Goal: Book appointment/travel/reservation

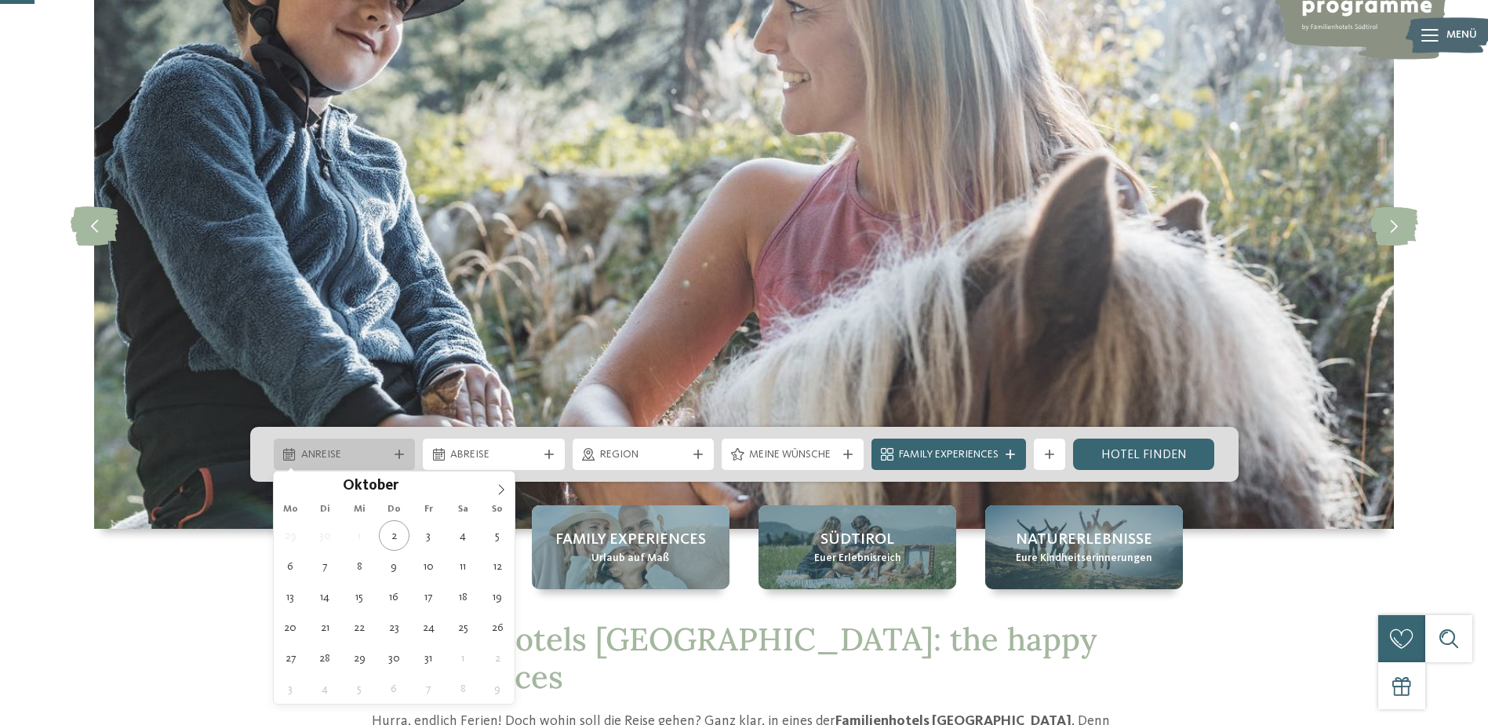
click at [371, 441] on div "Anreise" at bounding box center [345, 453] width 142 height 31
click at [500, 484] on icon at bounding box center [501, 489] width 11 height 11
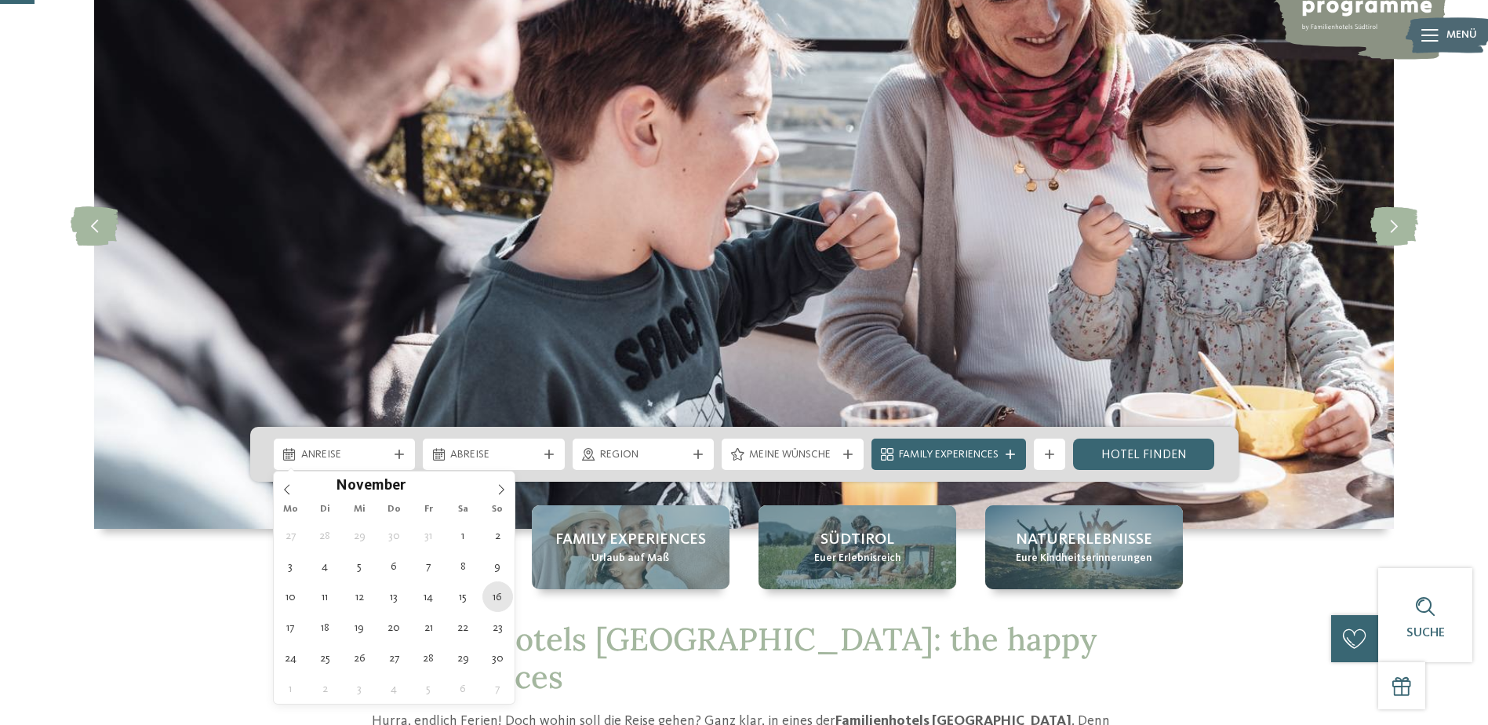
type div "[DATE]"
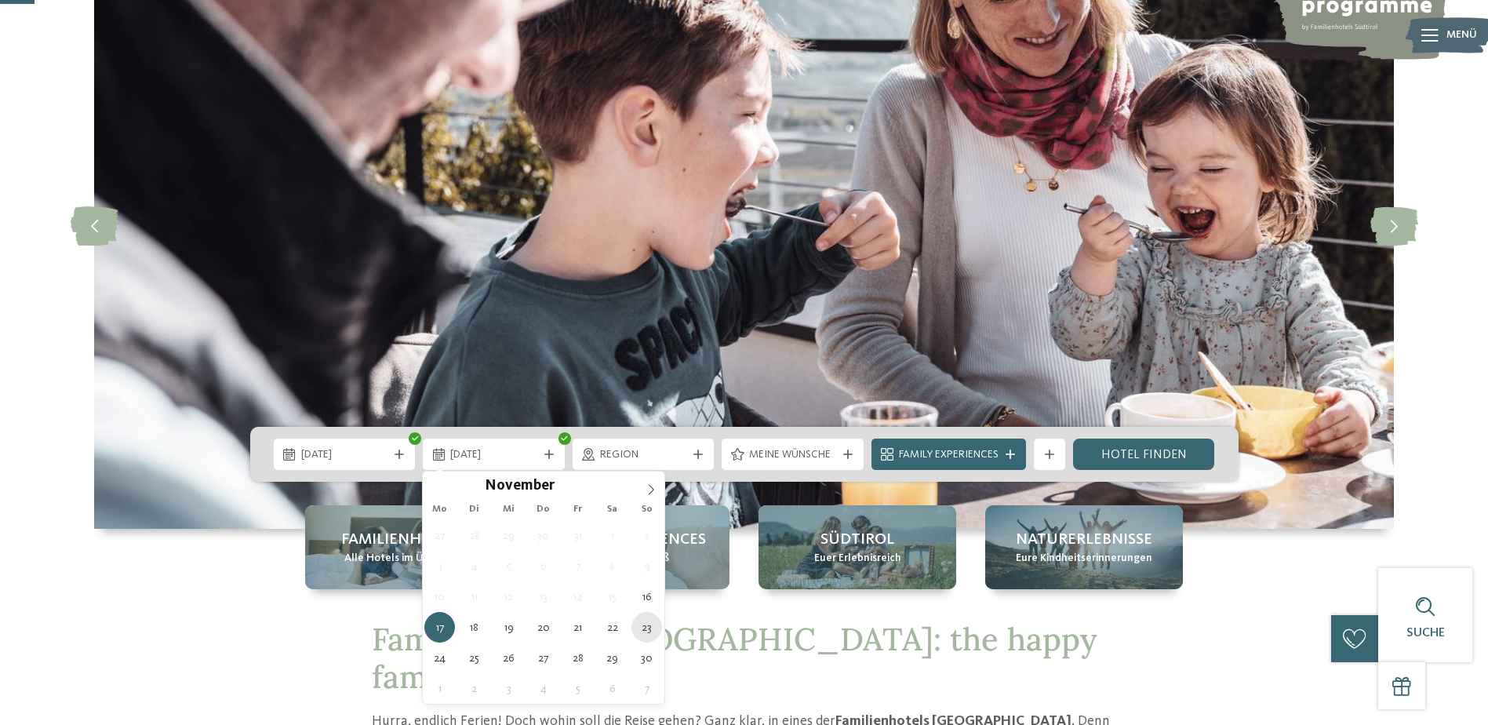
type div "[DATE]"
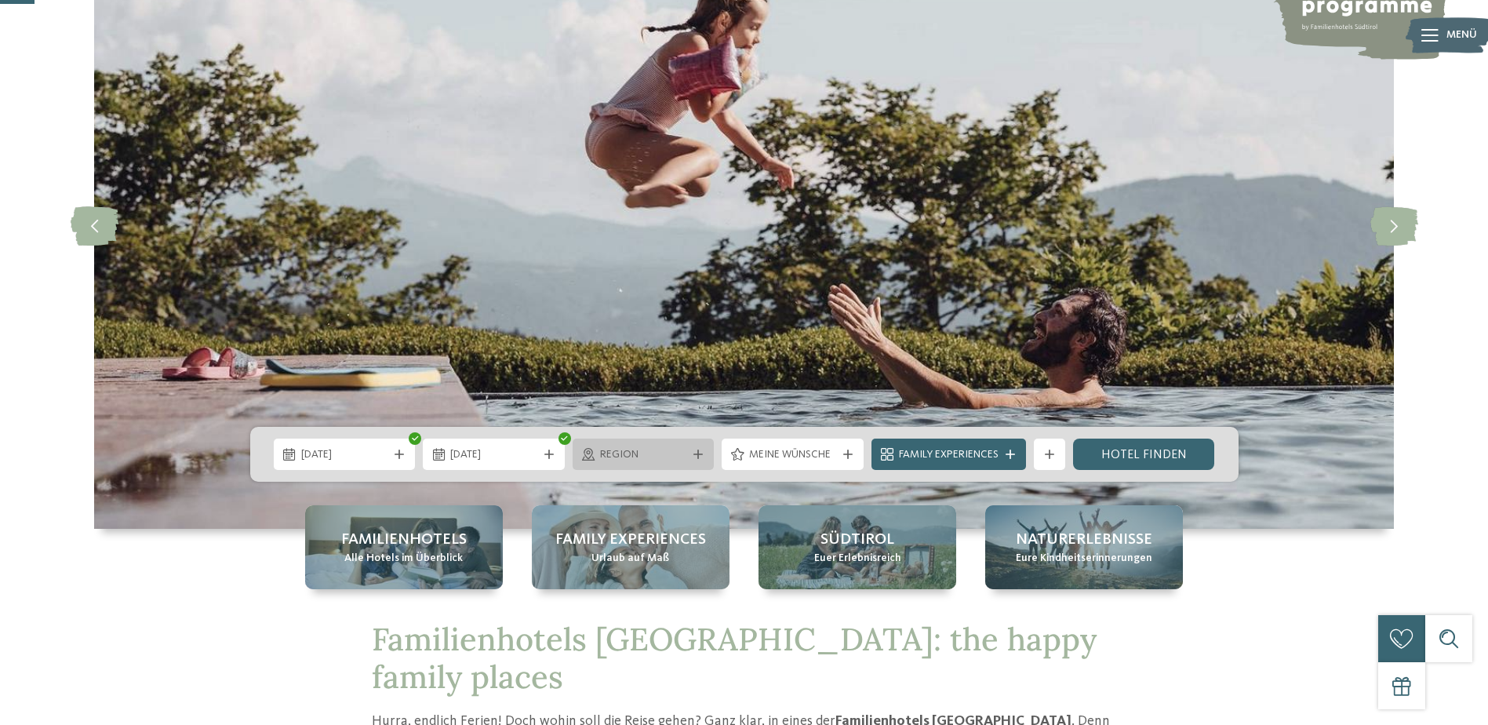
click at [708, 454] on div "Region" at bounding box center [644, 453] width 142 height 31
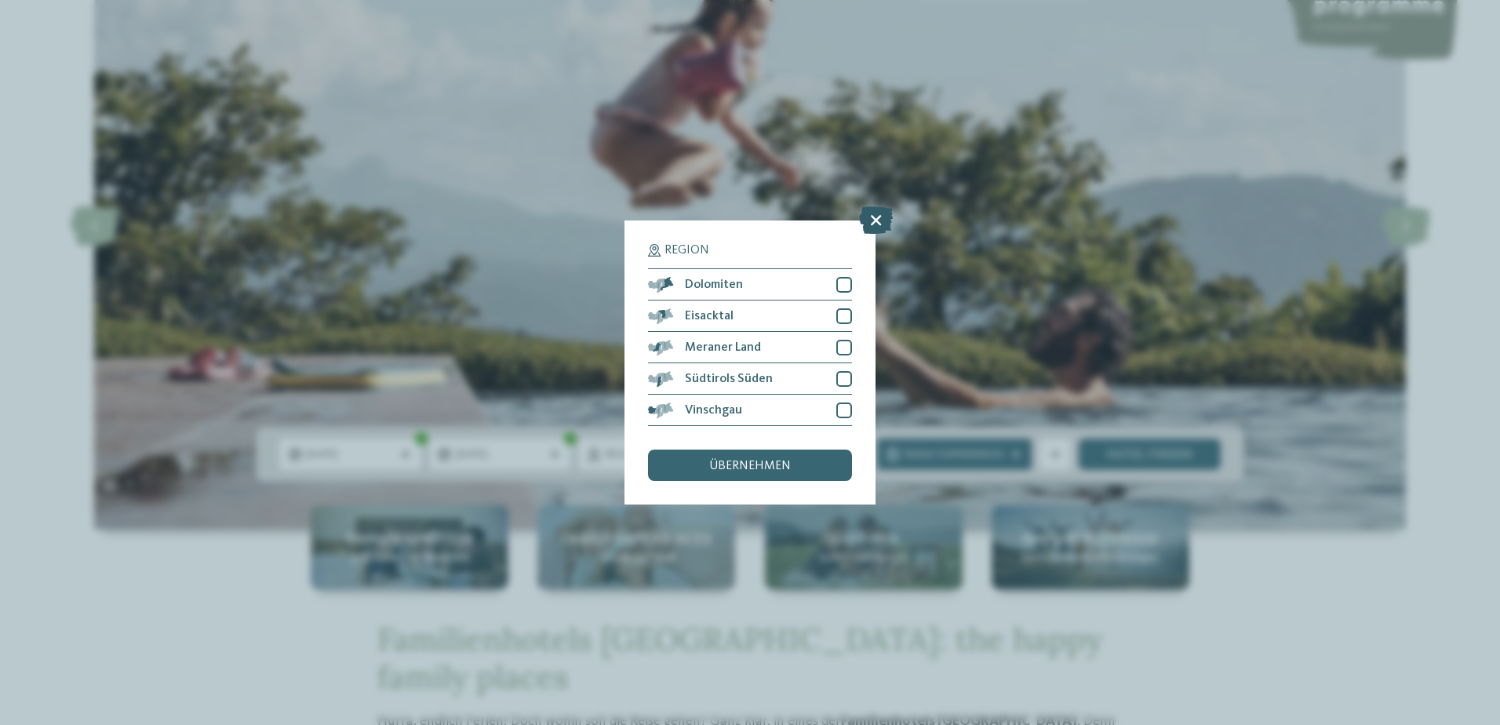
click at [868, 225] on icon at bounding box center [876, 219] width 34 height 27
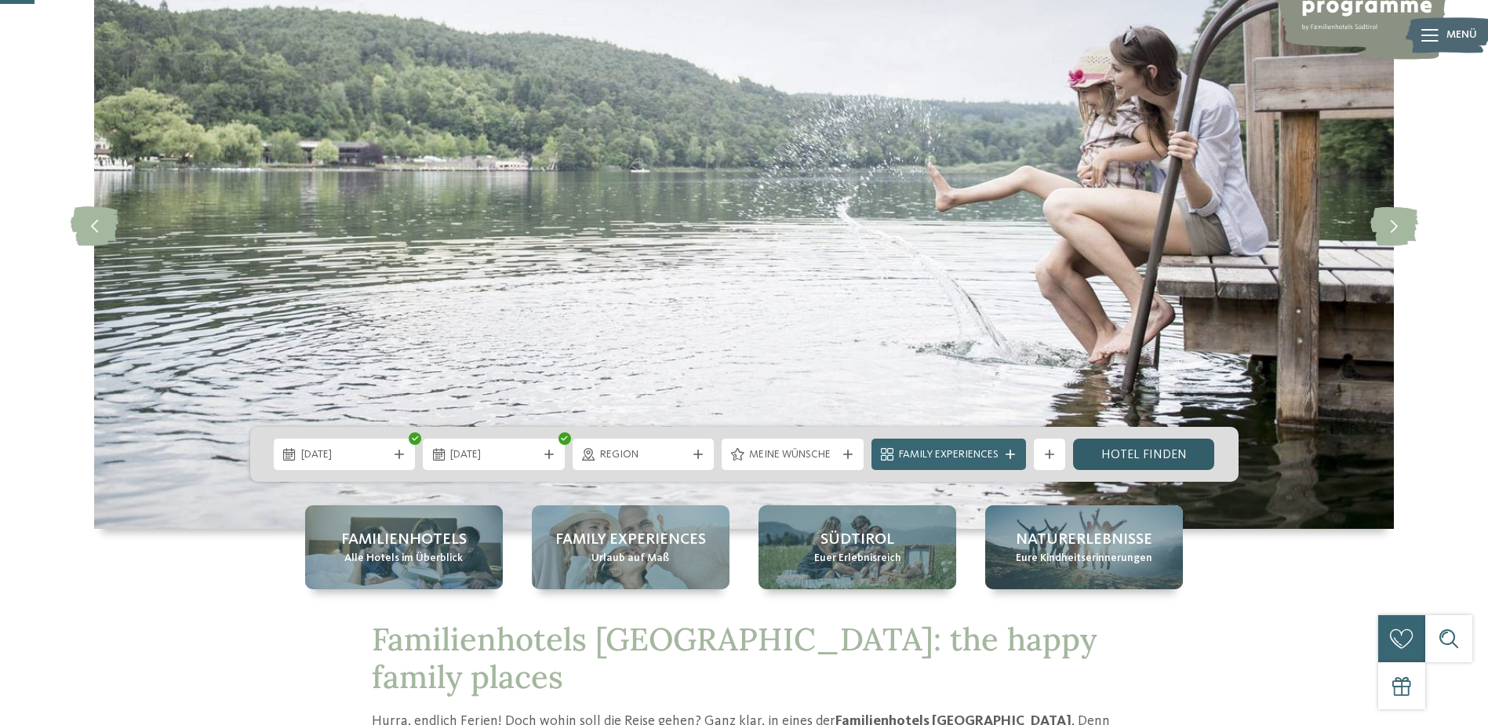
click at [1183, 450] on link "Hotel finden" at bounding box center [1144, 453] width 142 height 31
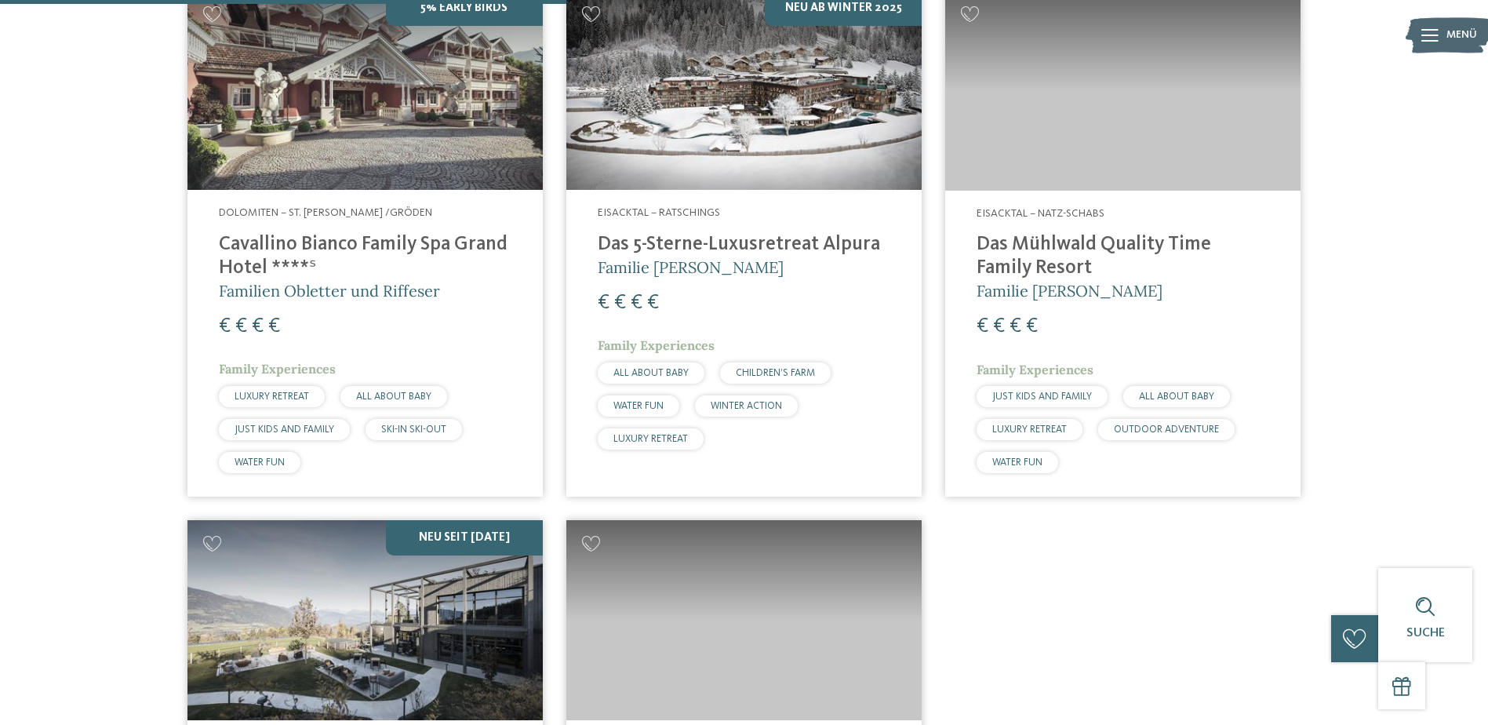
scroll to position [303, 0]
